Goal: Find specific page/section: Find specific page/section

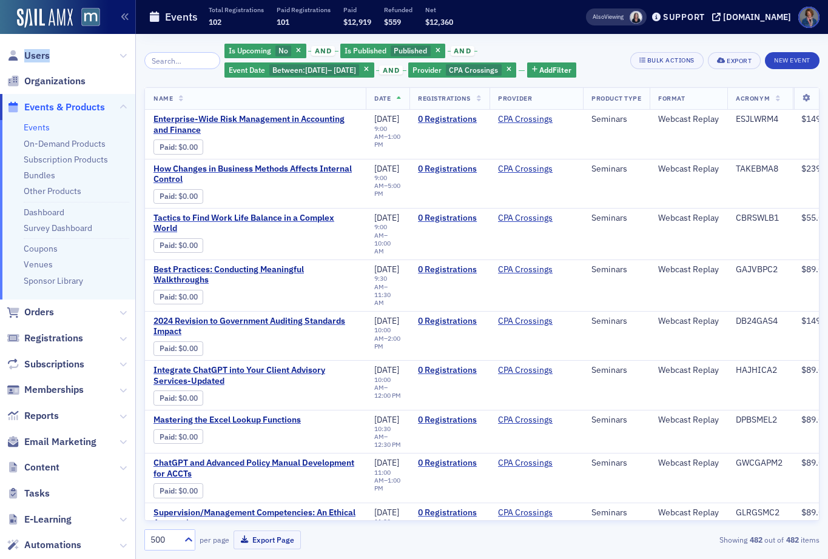
scroll to position [16603, 0]
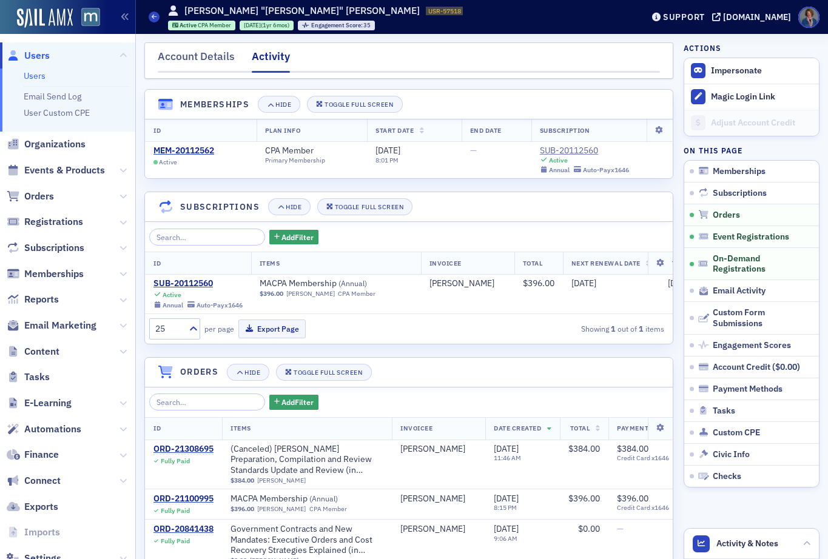
scroll to position [739, 0]
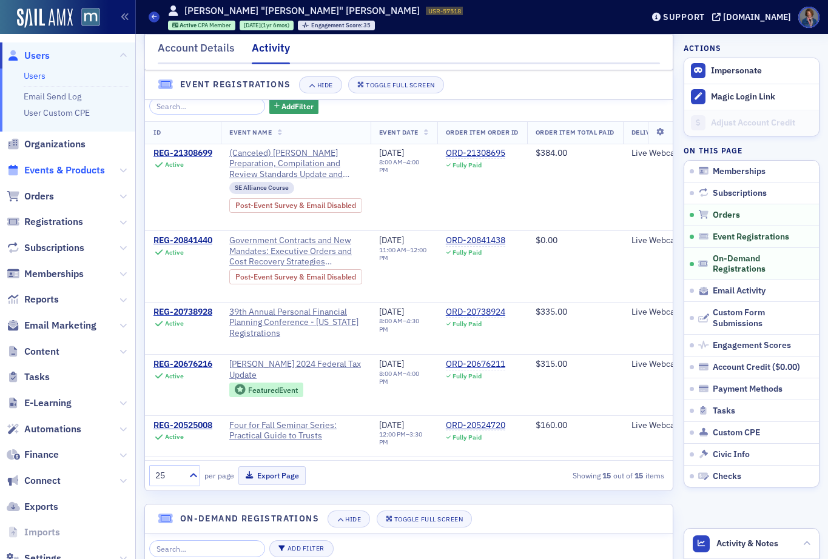
click at [42, 171] on span "Events & Products" at bounding box center [64, 170] width 81 height 13
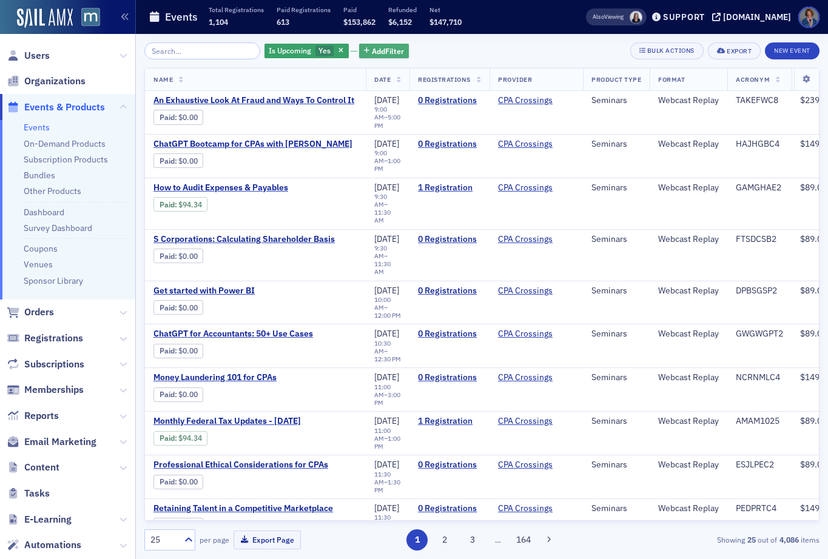
click at [372, 51] on span "Add Filter" at bounding box center [388, 51] width 32 height 11
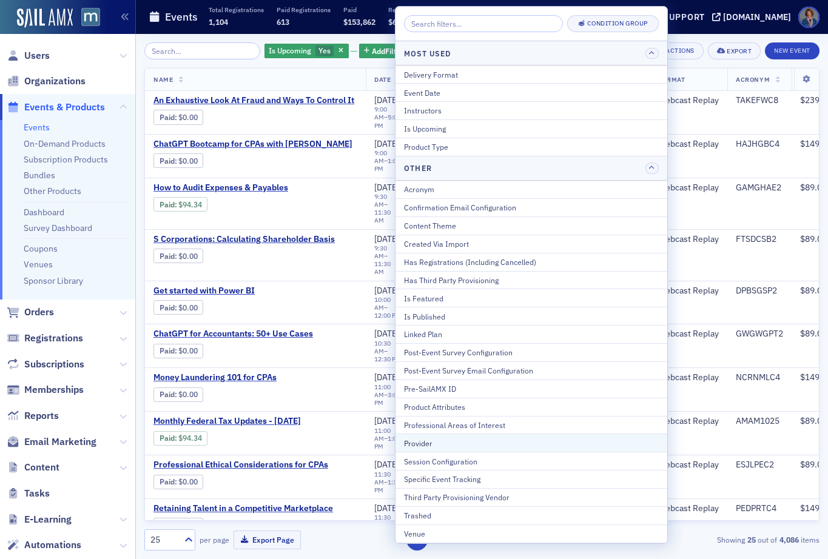
click at [419, 442] on div "Provider" at bounding box center [531, 443] width 255 height 11
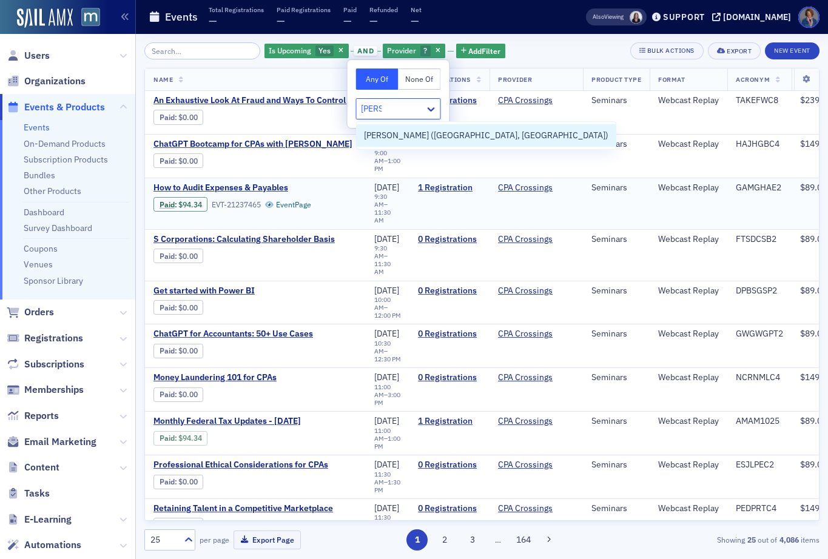
type input "[PERSON_NAME]"
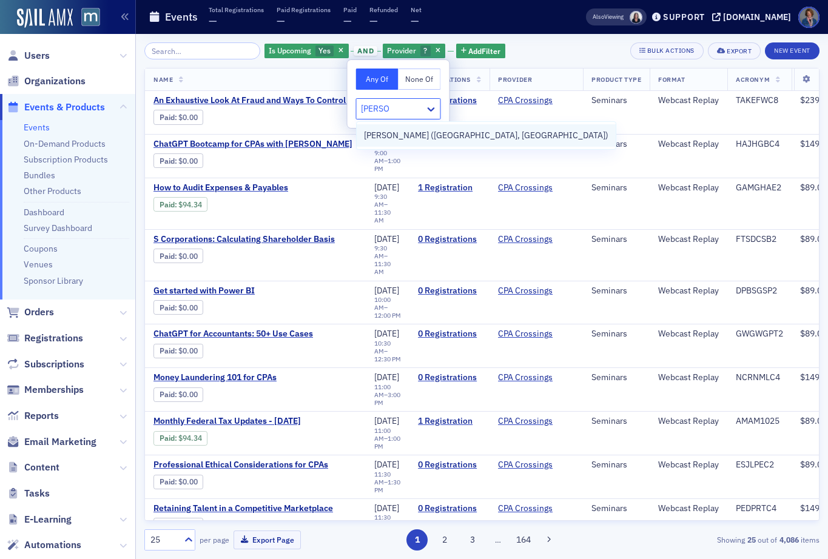
click at [391, 135] on span "[PERSON_NAME] ([GEOGRAPHIC_DATA], [GEOGRAPHIC_DATA])" at bounding box center [486, 135] width 245 height 13
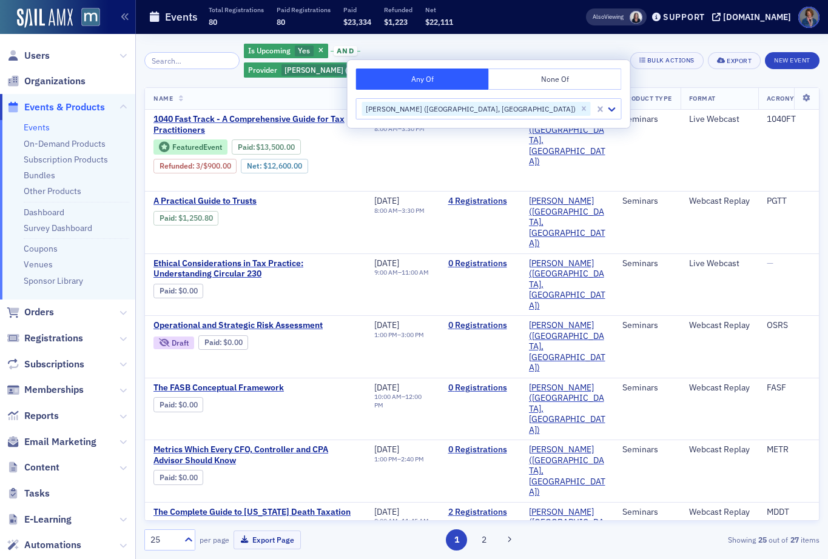
click at [613, 56] on div "Is Upcoming Yes and Provider [PERSON_NAME] ([GEOGRAPHIC_DATA], [GEOGRAPHIC_DATA…" at bounding box center [481, 60] width 675 height 36
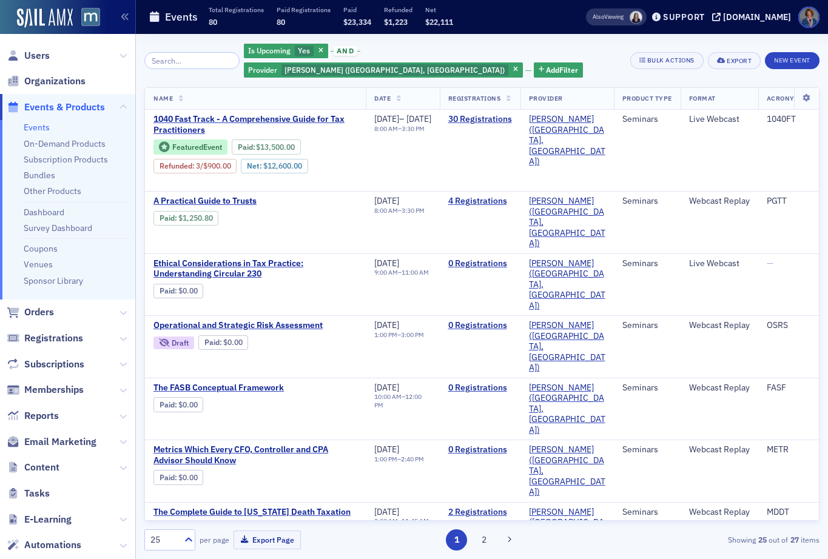
drag, startPoint x: 524, startPoint y: 47, endPoint x: 439, endPoint y: 55, distance: 85.9
click at [521, 65] on span "button" at bounding box center [515, 70] width 11 height 11
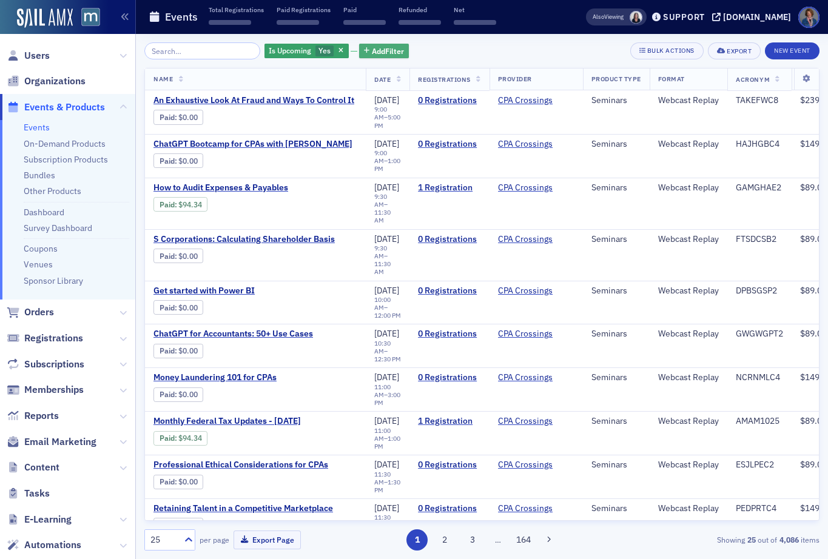
click at [377, 53] on span "Add Filter" at bounding box center [388, 51] width 32 height 11
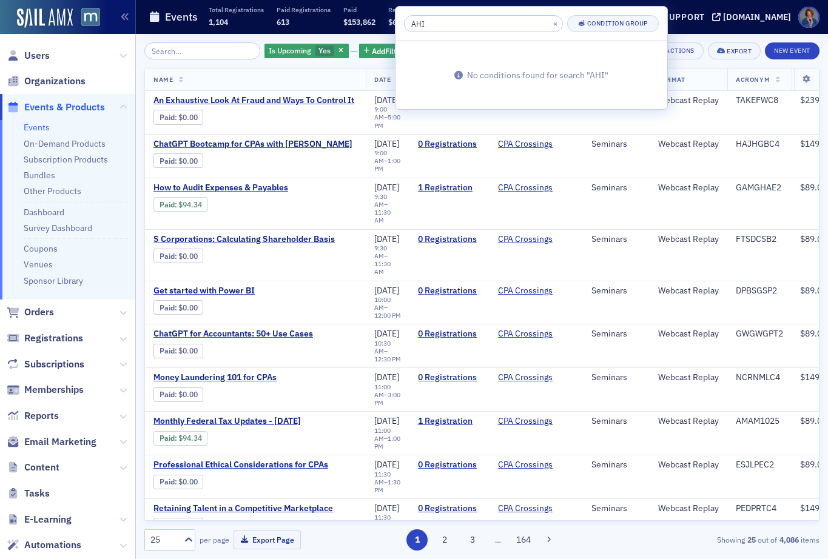
type input "AHI"
click at [343, 64] on div "Is Upcoming Yes Add Filter Bulk Actions Export New Event Name Date Registration…" at bounding box center [481, 296] width 675 height 508
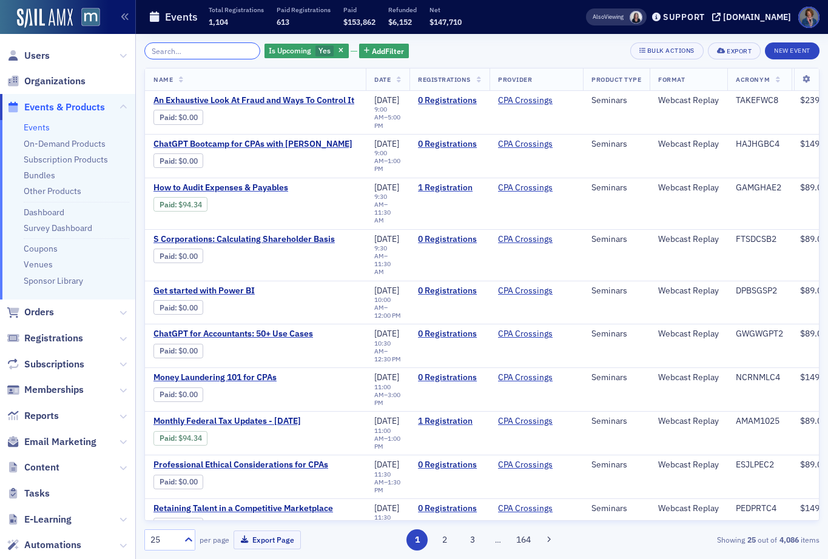
drag, startPoint x: 170, startPoint y: 50, endPoint x: 199, endPoint y: 47, distance: 29.3
click at [170, 50] on input "search" at bounding box center [202, 50] width 116 height 17
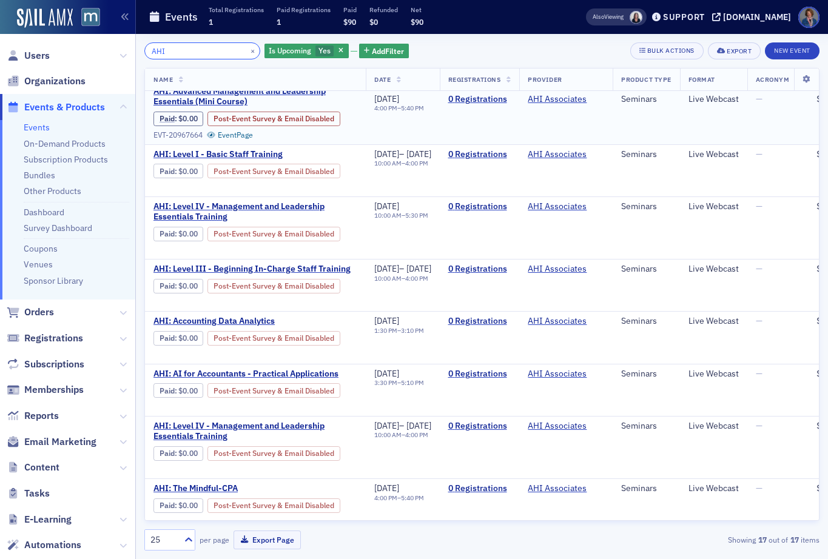
scroll to position [62, 0]
type input "AHI"
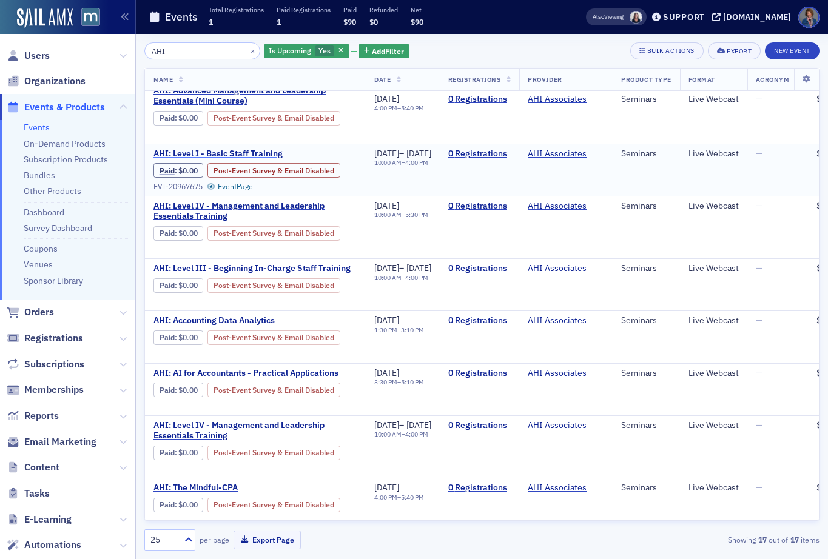
click at [251, 153] on span "AHI: Level I - Basic Staff Training" at bounding box center [255, 154] width 204 height 11
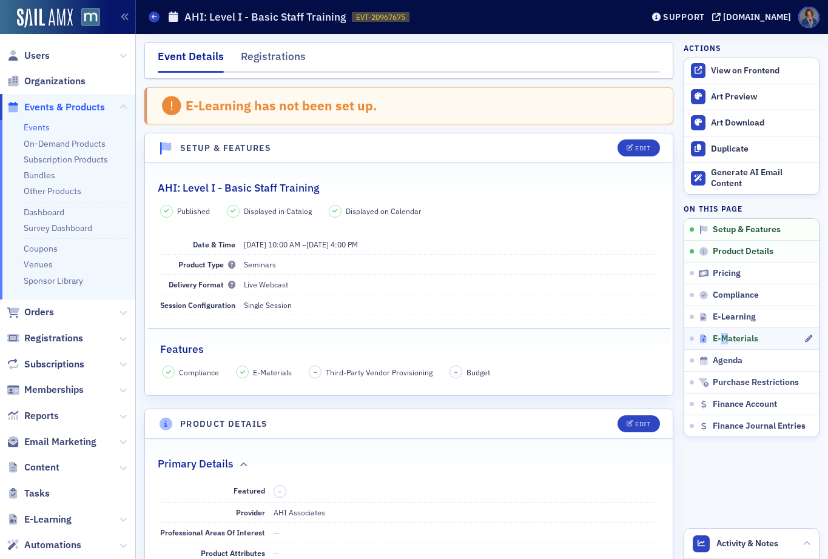
click at [715, 337] on span "E-Materials" at bounding box center [736, 339] width 46 height 11
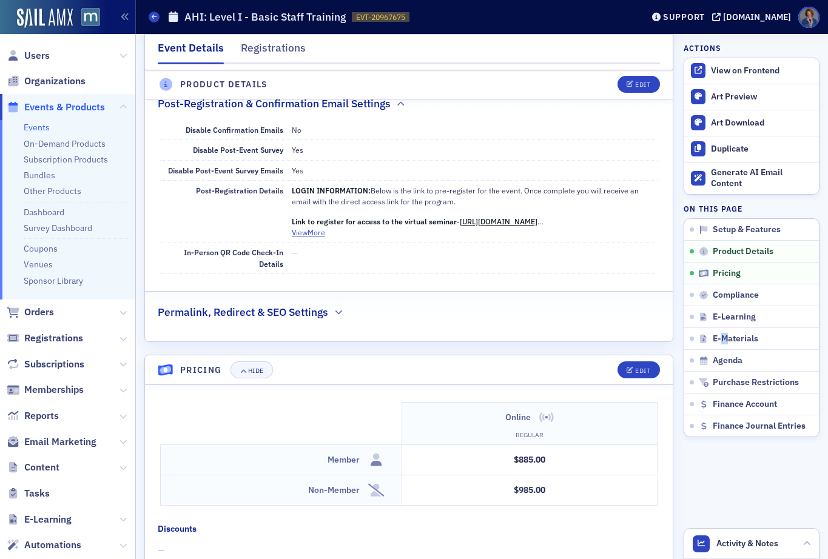
scroll to position [786, 0]
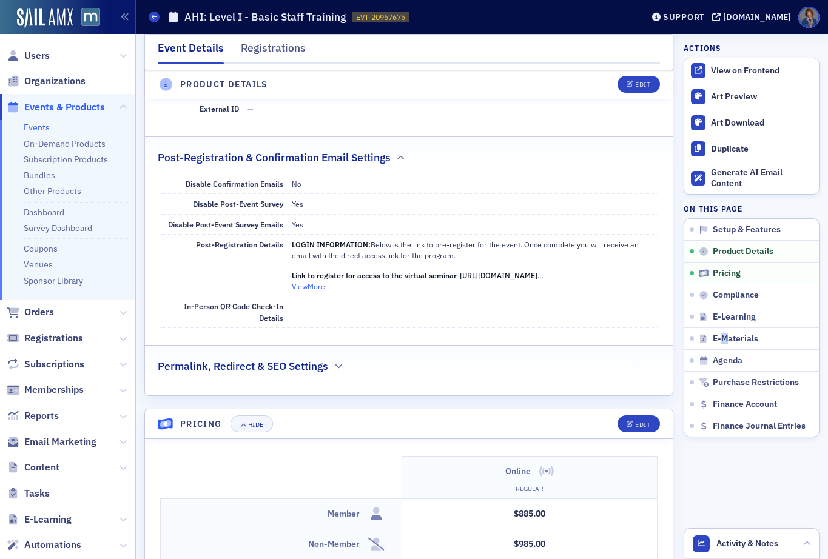
click at [308, 287] on button "View More" at bounding box center [308, 286] width 33 height 11
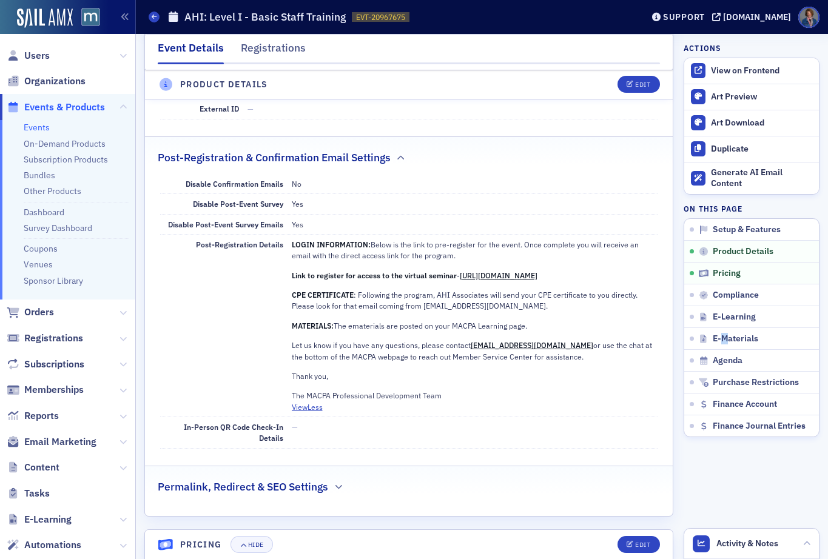
click at [33, 130] on link "Events" at bounding box center [37, 127] width 26 height 11
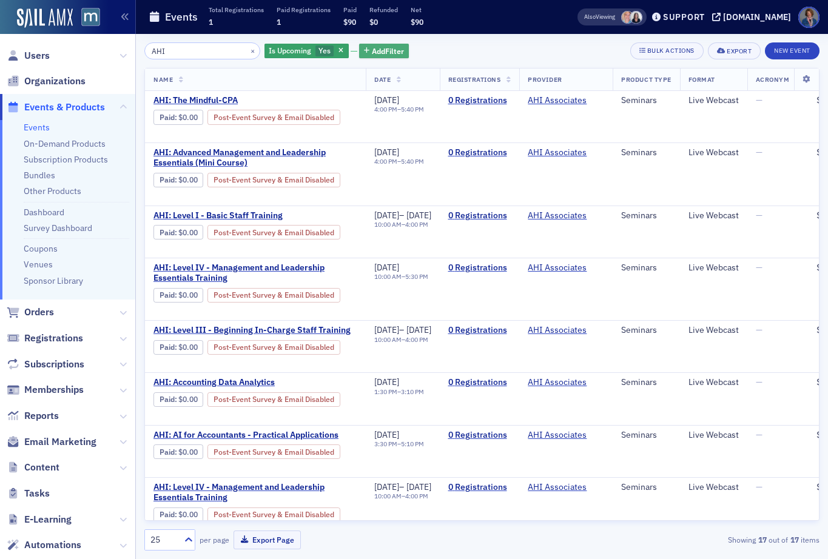
click at [372, 52] on span "Add Filter" at bounding box center [388, 51] width 32 height 11
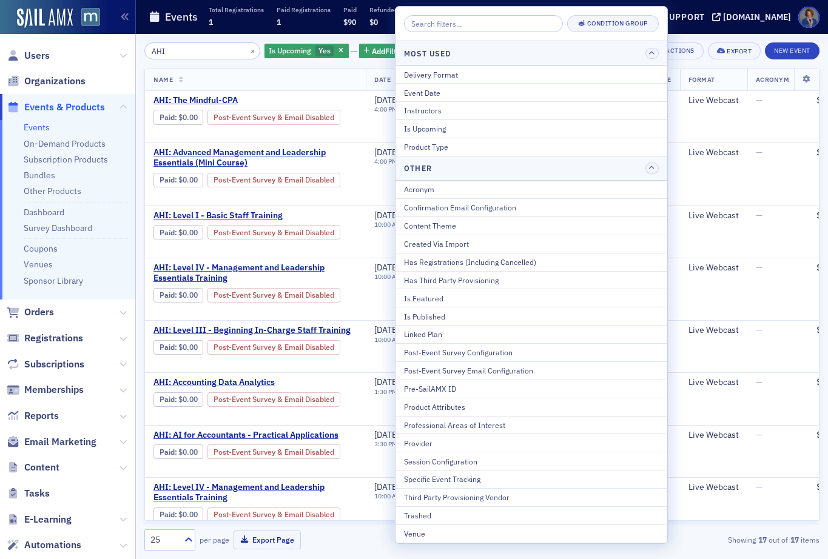
click at [241, 62] on div "AHI × Is Upcoming Yes Add Filter Bulk Actions Export New Event Name Date Regist…" at bounding box center [481, 296] width 675 height 508
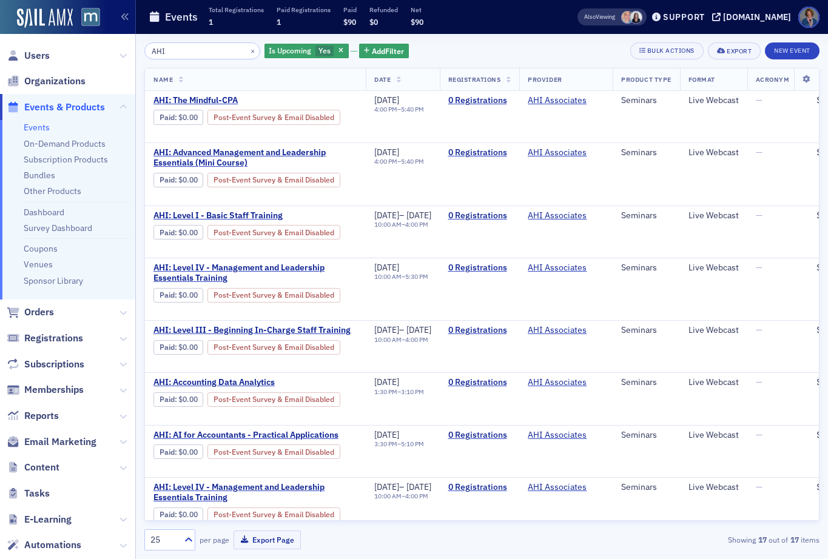
click at [486, 44] on div "AHI × Is Upcoming Yes Add Filter Bulk Actions Export New Event" at bounding box center [481, 50] width 675 height 17
click at [375, 54] on span "Add Filter" at bounding box center [388, 51] width 32 height 11
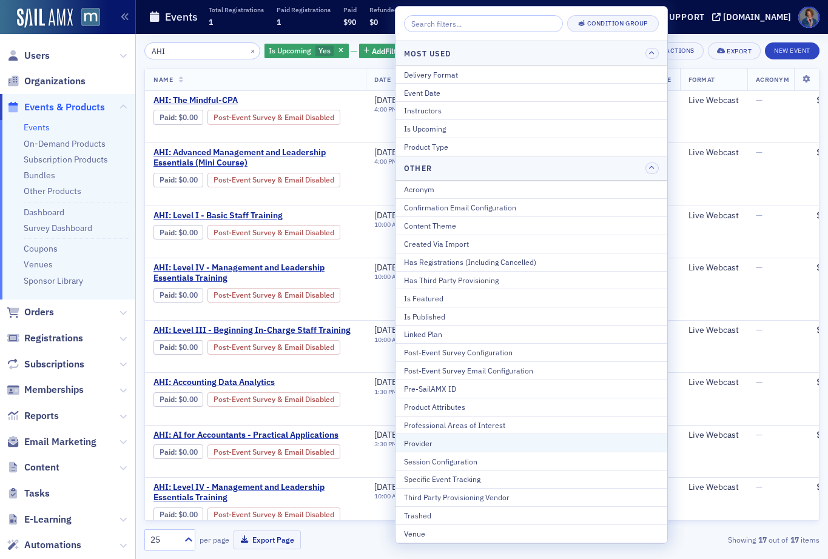
click at [445, 444] on div "Provider" at bounding box center [531, 443] width 255 height 11
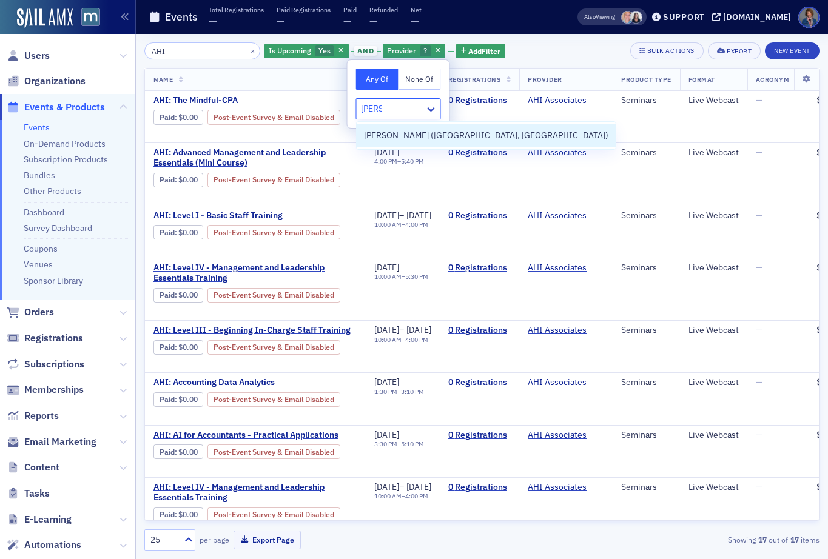
type input "[PERSON_NAME]"
click at [396, 138] on span "[PERSON_NAME] ([GEOGRAPHIC_DATA], [GEOGRAPHIC_DATA])" at bounding box center [486, 135] width 245 height 13
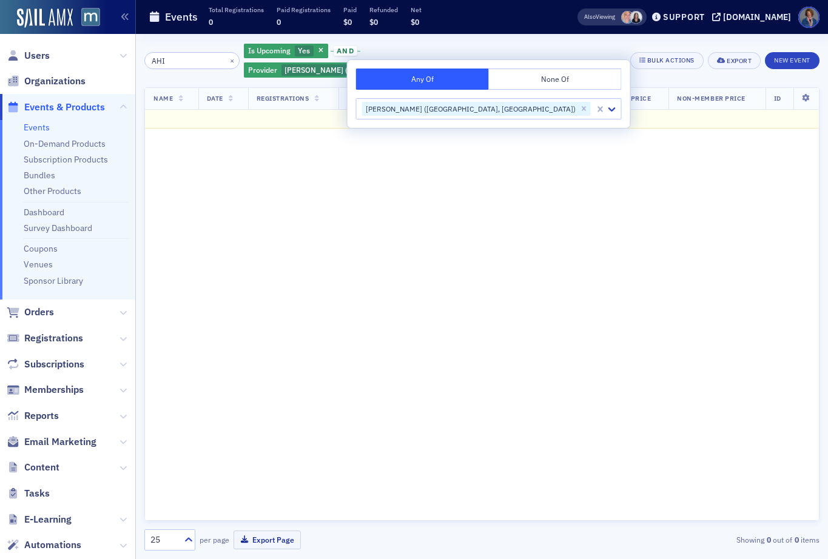
click at [610, 51] on div "AHI × Is Upcoming Yes and Provider [PERSON_NAME] ([GEOGRAPHIC_DATA], [GEOGRAPHI…" at bounding box center [481, 60] width 675 height 36
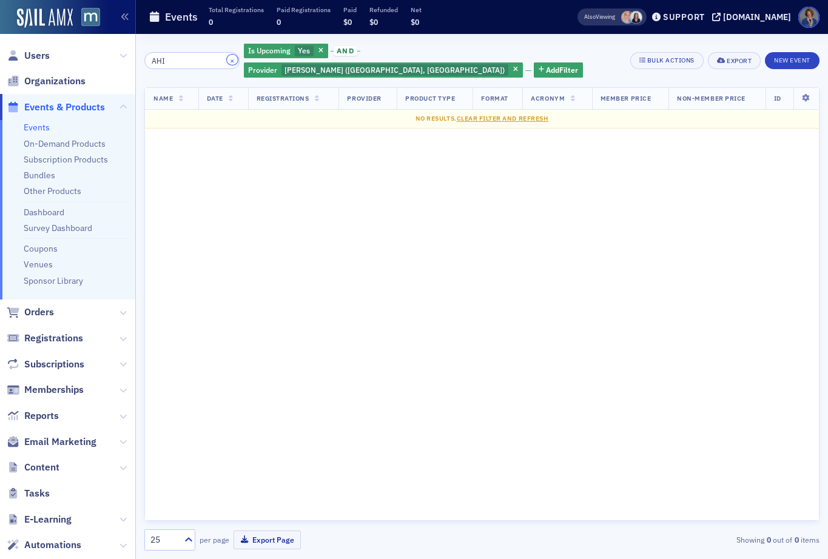
click at [238, 55] on button "×" at bounding box center [232, 60] width 11 height 11
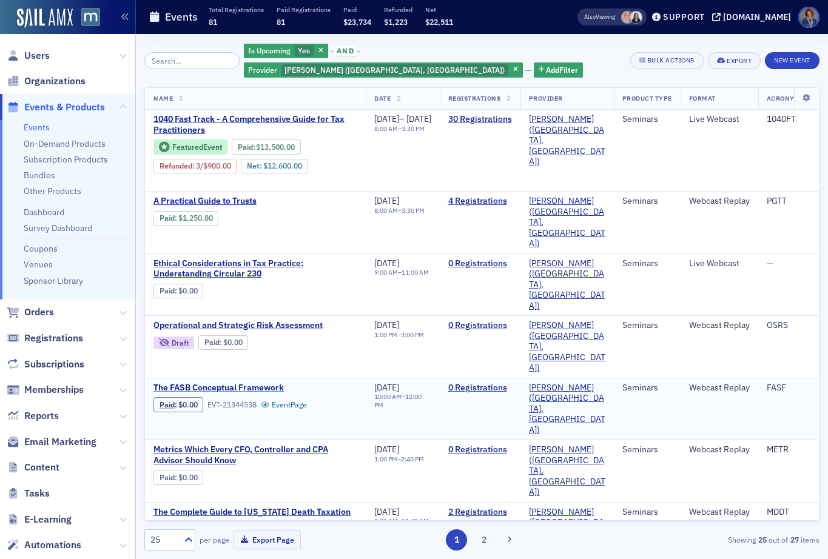
click at [249, 383] on span "The FASB Conceptual Framework" at bounding box center [255, 388] width 204 height 11
